Goal: Information Seeking & Learning: Learn about a topic

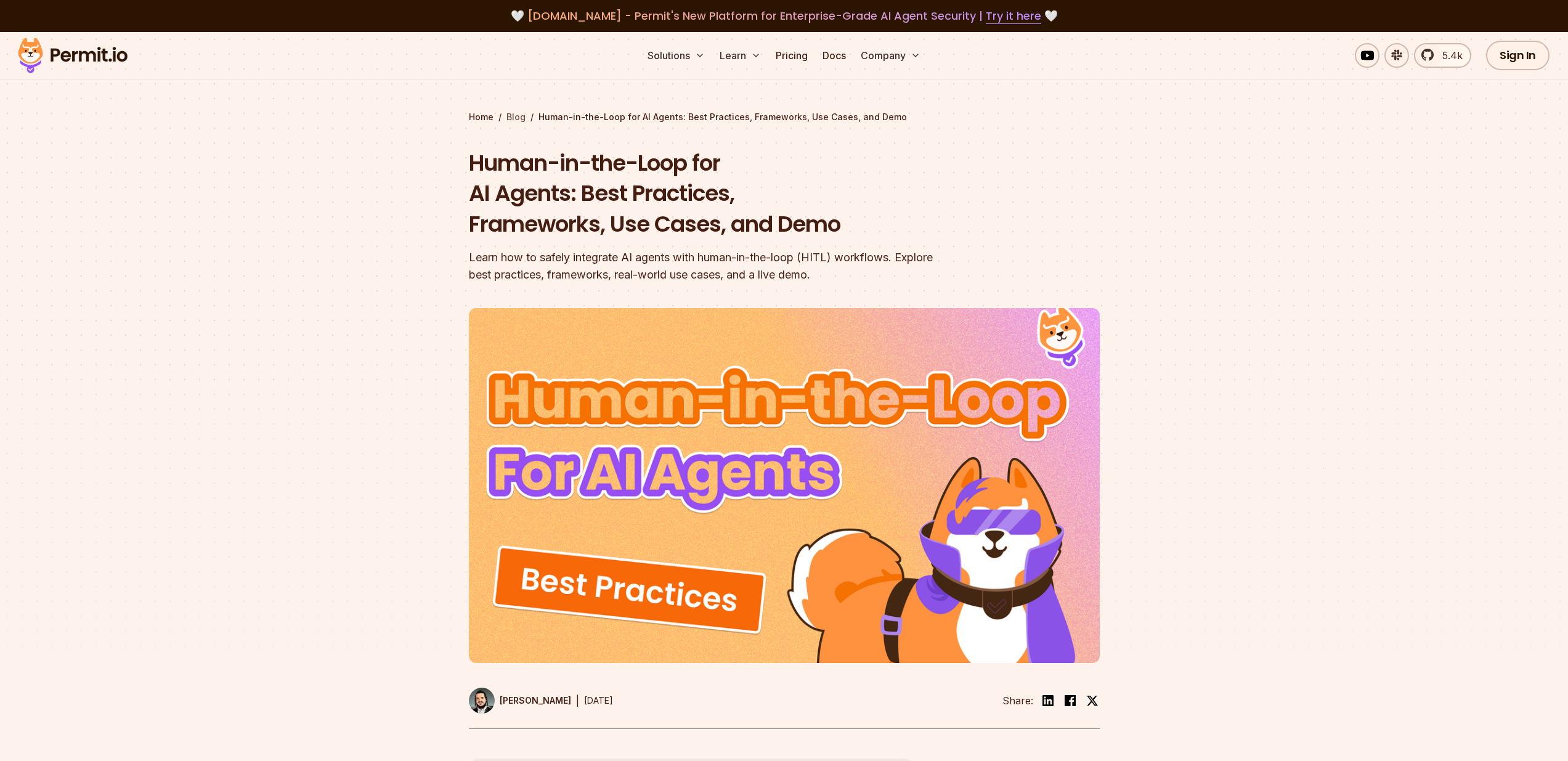
click at [516, 115] on link "Blog" at bounding box center [516, 117] width 19 height 12
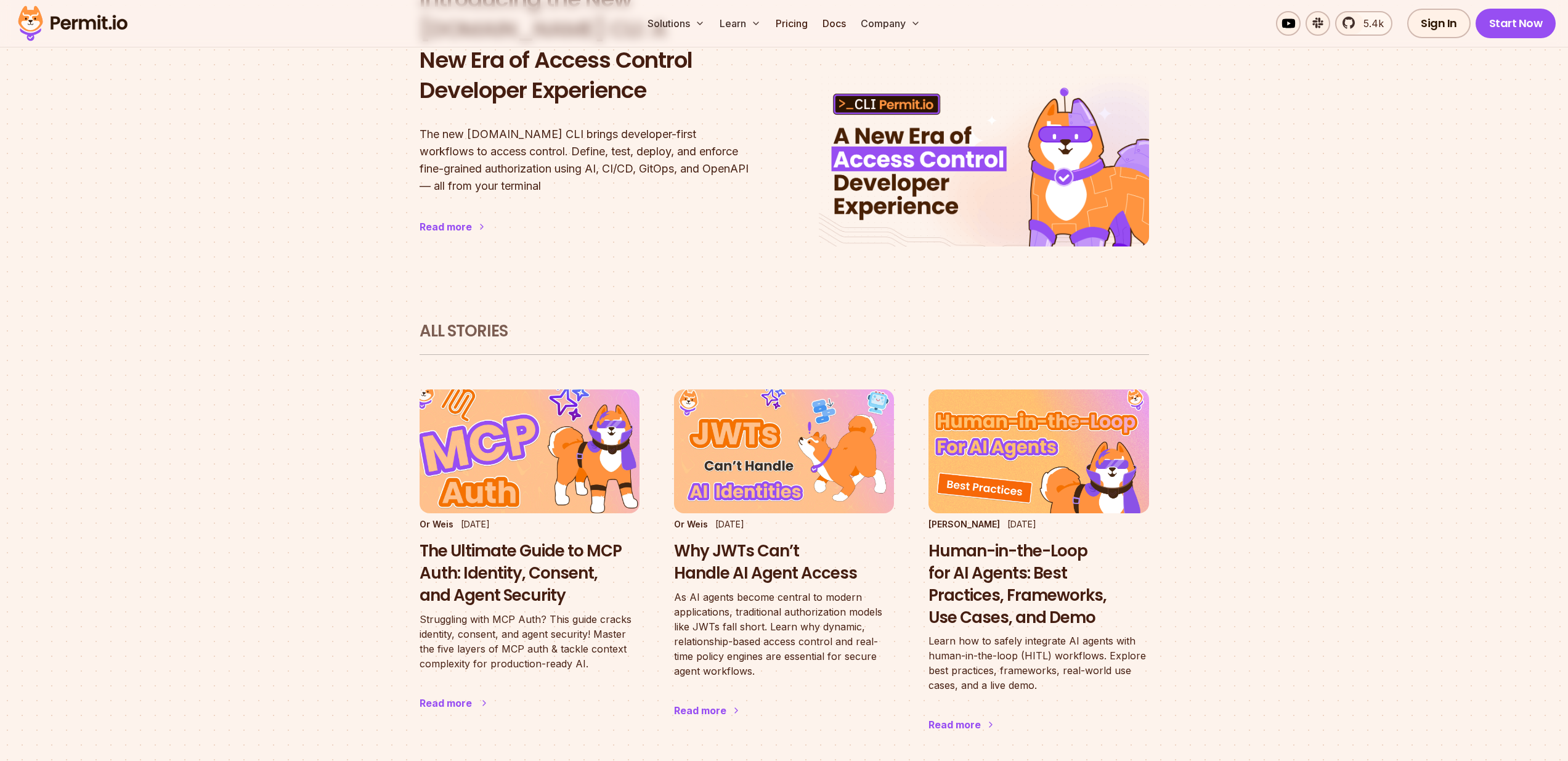
scroll to position [493, 0]
click at [537, 550] on h3 "The Ultimate Guide to MCP Auth: Identity, Consent, and Agent Security" at bounding box center [529, 573] width 220 height 66
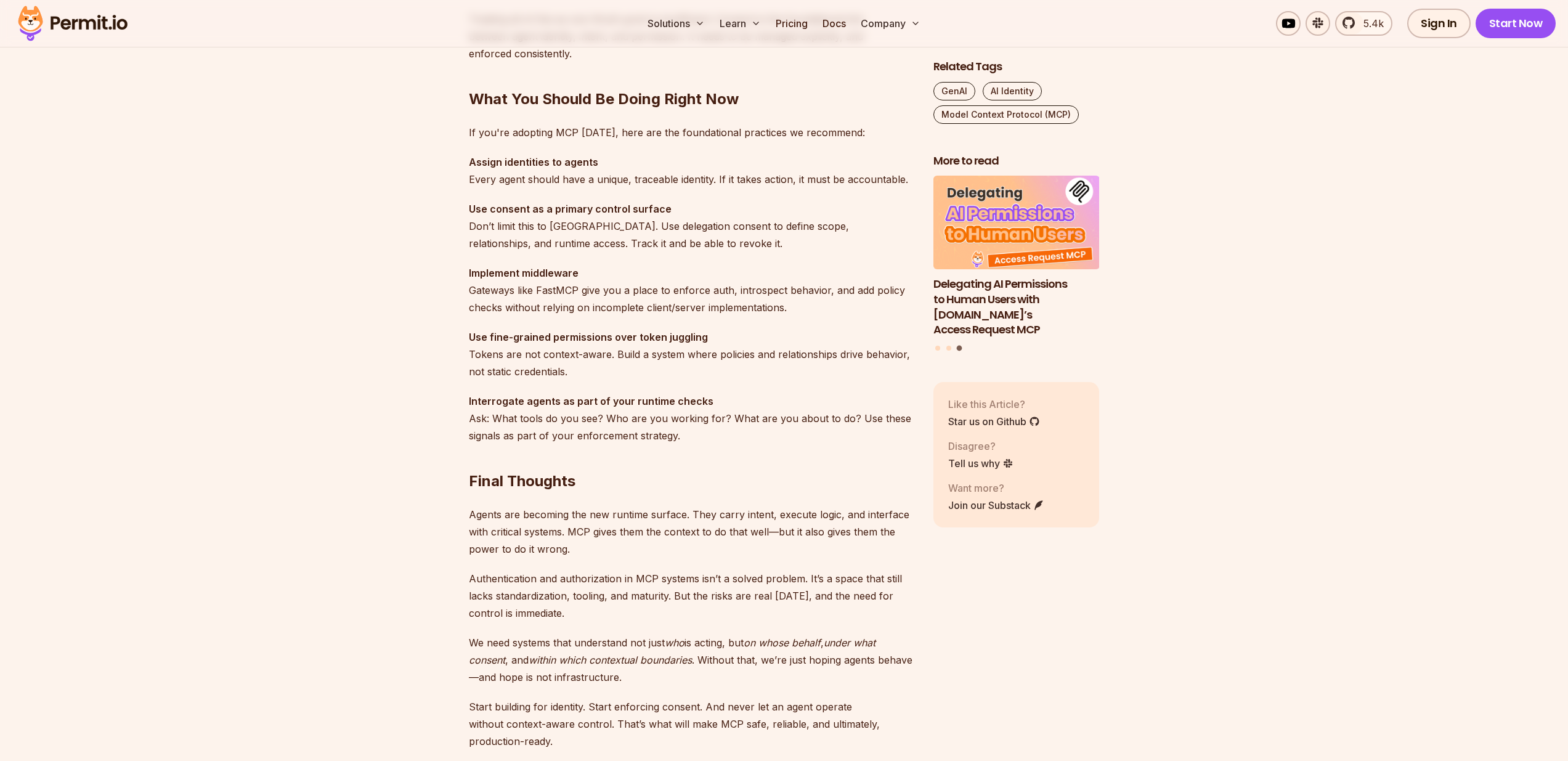
scroll to position [3454, 0]
